Goal: Check status: Check status

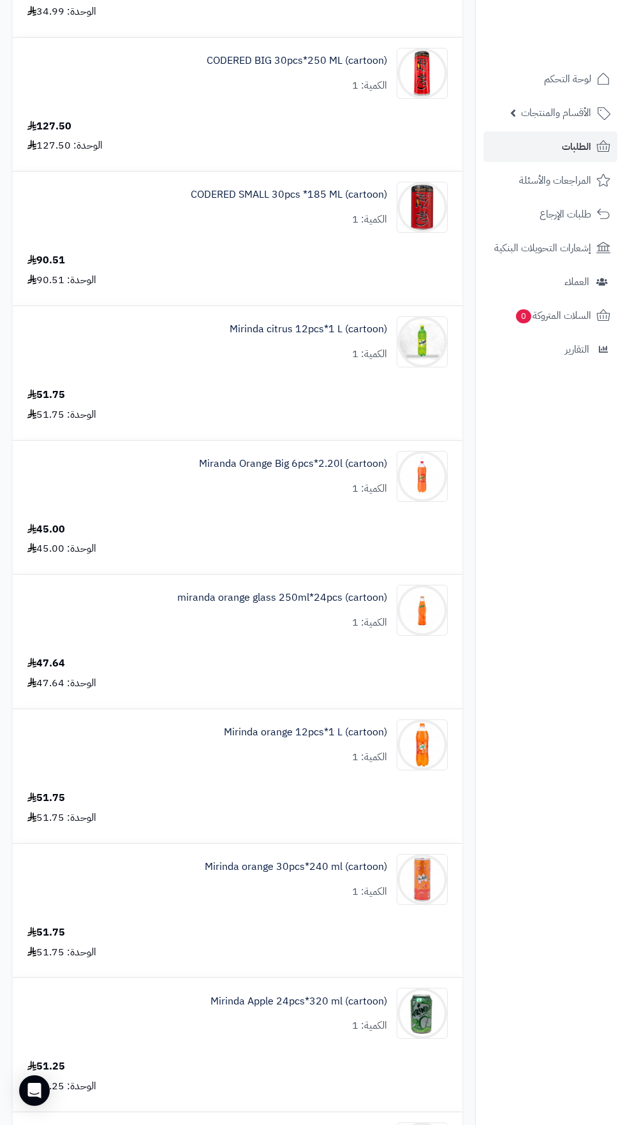
scroll to position [236, 0]
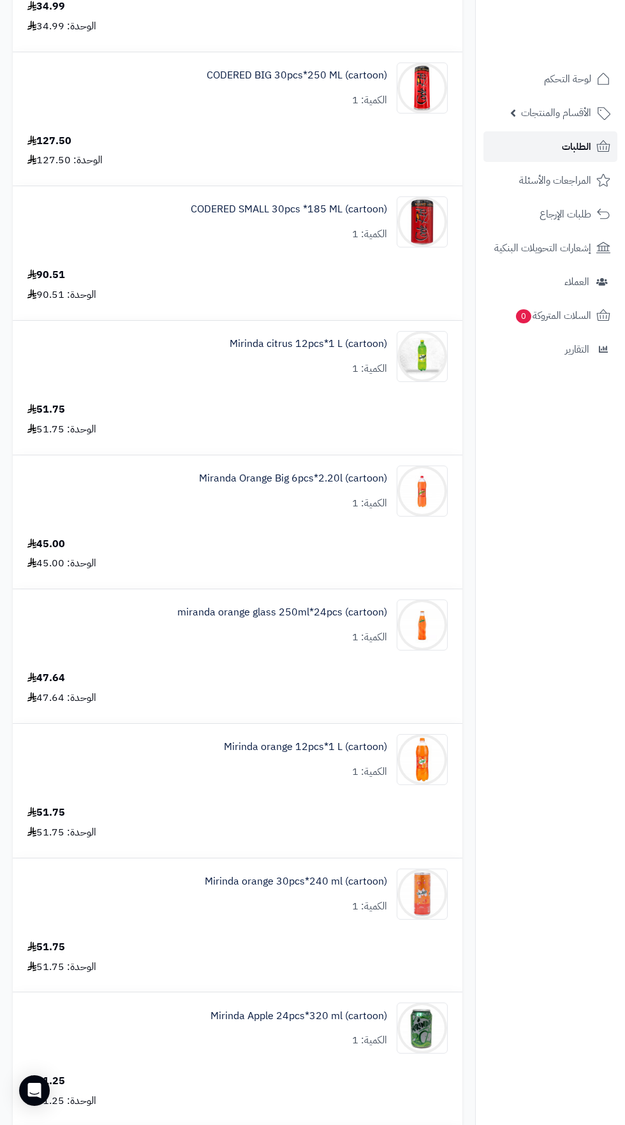
click at [578, 150] on span "الطلبات" at bounding box center [576, 147] width 29 height 18
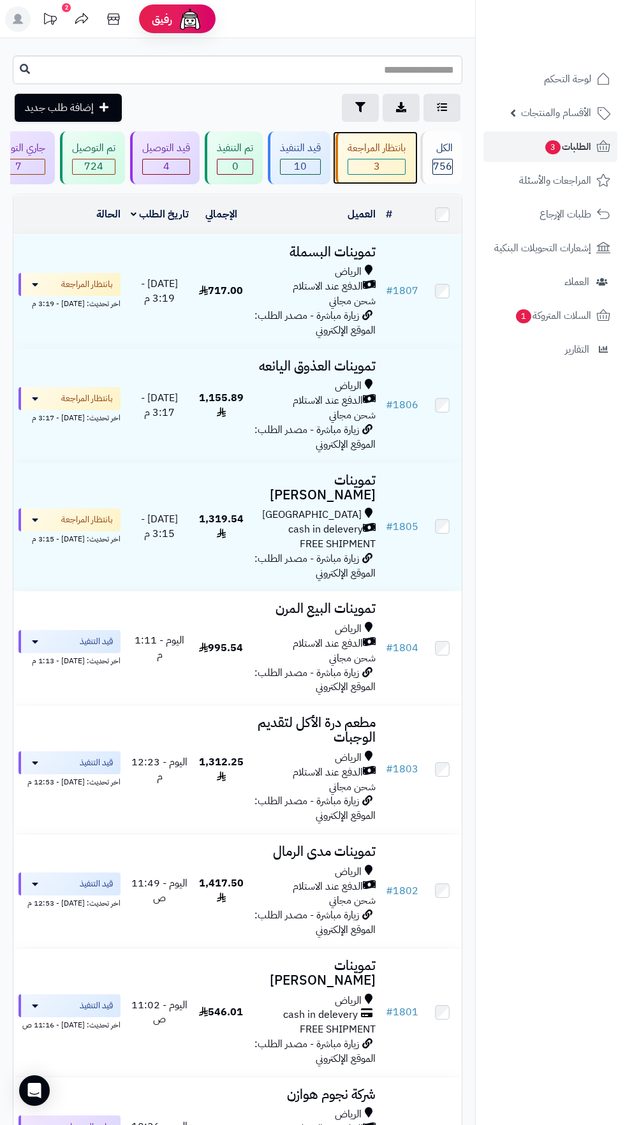
click at [383, 170] on span "3" at bounding box center [376, 166] width 57 height 15
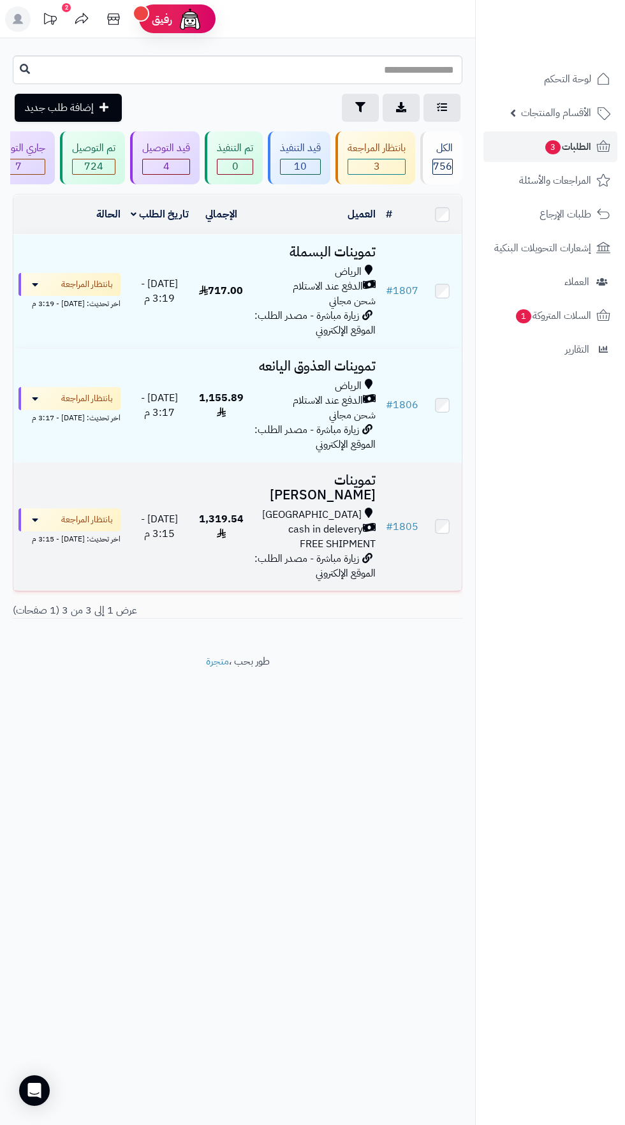
click at [293, 508] on div "[GEOGRAPHIC_DATA]" at bounding box center [315, 515] width 122 height 15
click at [285, 551] on span "زيارة مباشرة - مصدر الطلب: الموقع الإلكتروني" at bounding box center [314, 566] width 121 height 30
click at [349, 522] on span "cash in delevery" at bounding box center [325, 529] width 75 height 15
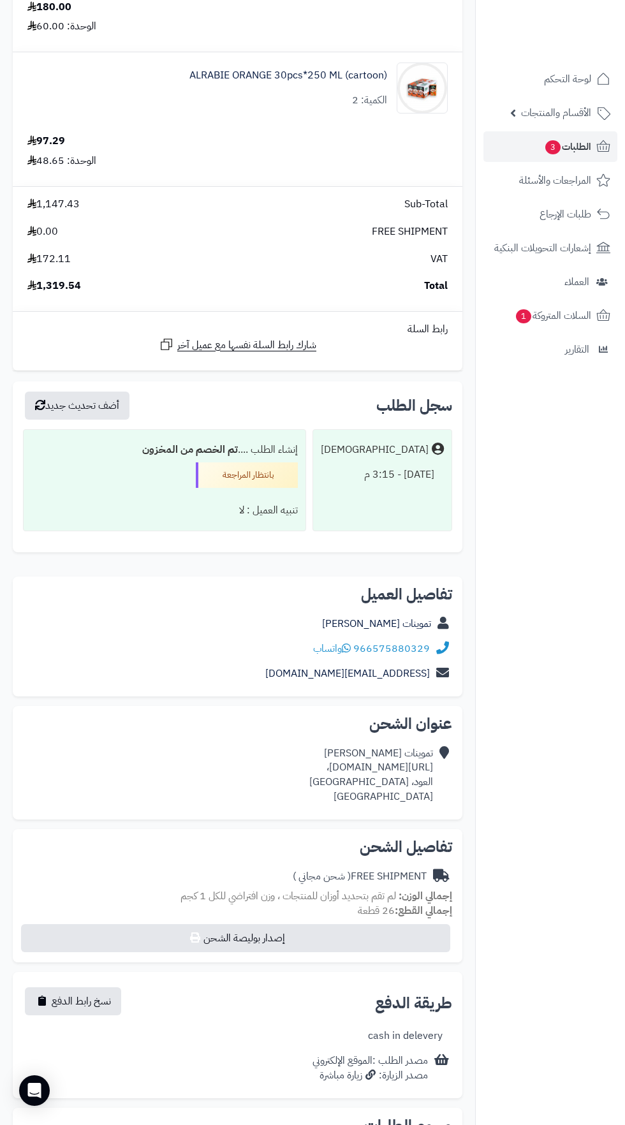
scroll to position [1178, 0]
